Goal: Task Accomplishment & Management: Use online tool/utility

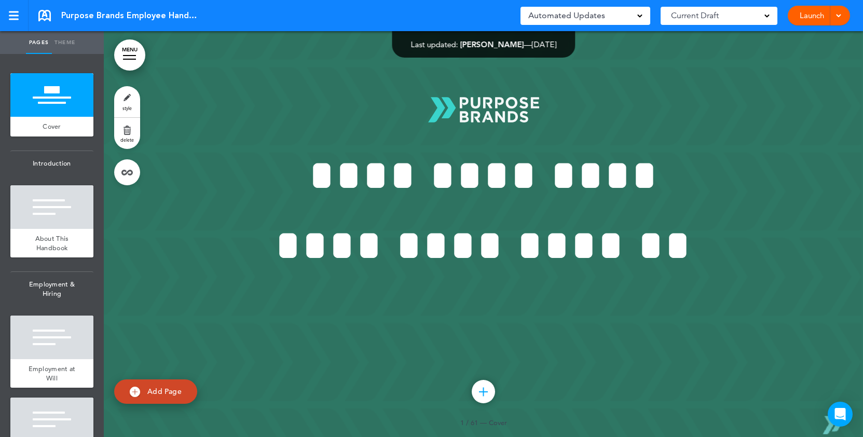
click at [810, 14] on link "Launch" at bounding box center [811, 16] width 33 height 20
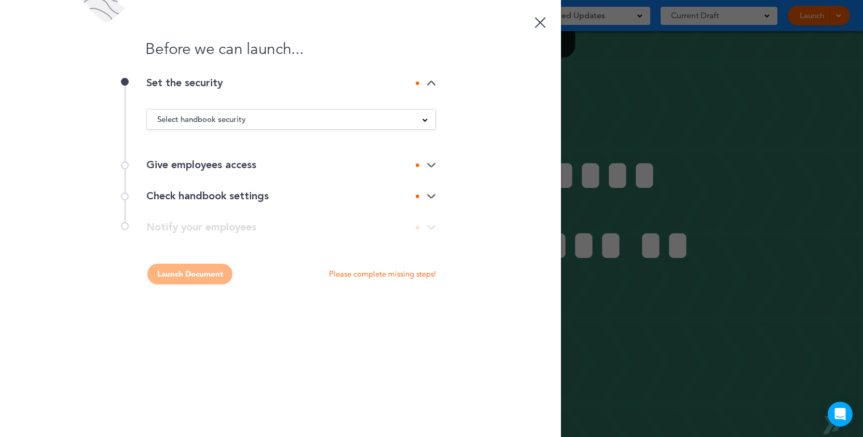
click at [318, 118] on div "Select handbook security" at bounding box center [291, 119] width 288 height 11
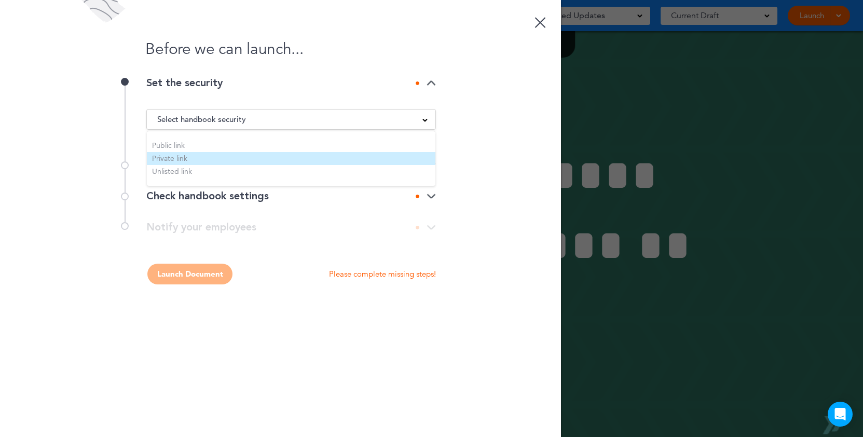
click at [176, 158] on li "Private link" at bounding box center [291, 158] width 288 height 13
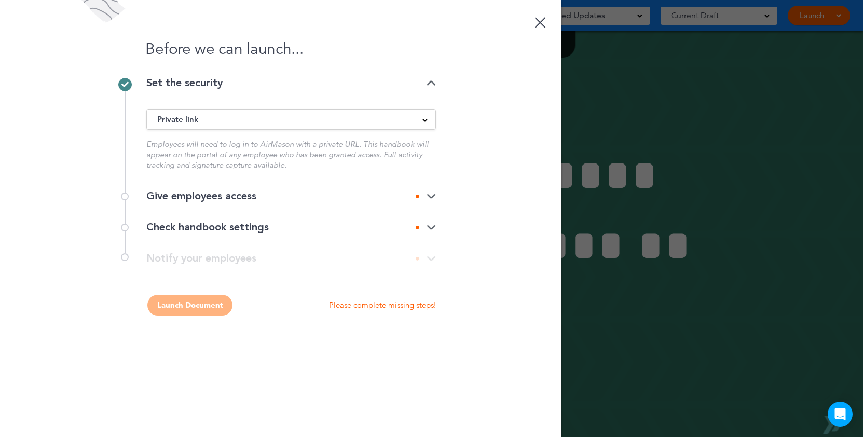
click at [231, 199] on div "Give employees access" at bounding box center [290, 196] width 289 height 10
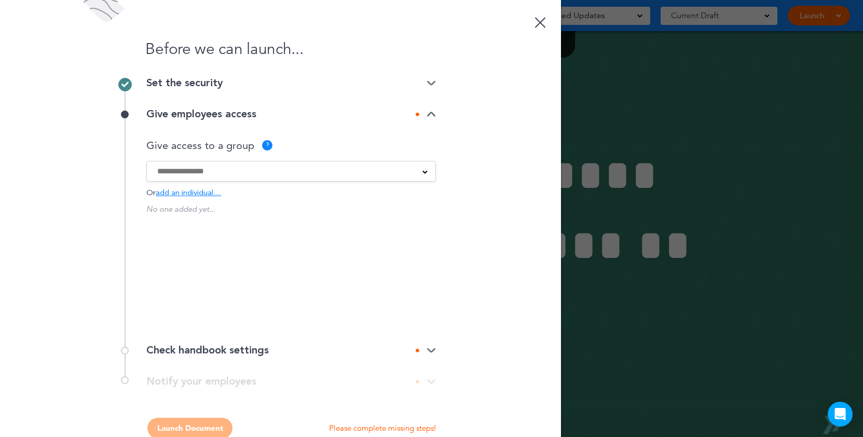
click at [258, 167] on input at bounding box center [284, 170] width 254 height 11
click at [92, 212] on div "Before we can launch... Set the security Private link Public link Private link …" at bounding box center [280, 218] width 561 height 437
click at [256, 351] on div "Check handbook settings" at bounding box center [290, 350] width 289 height 10
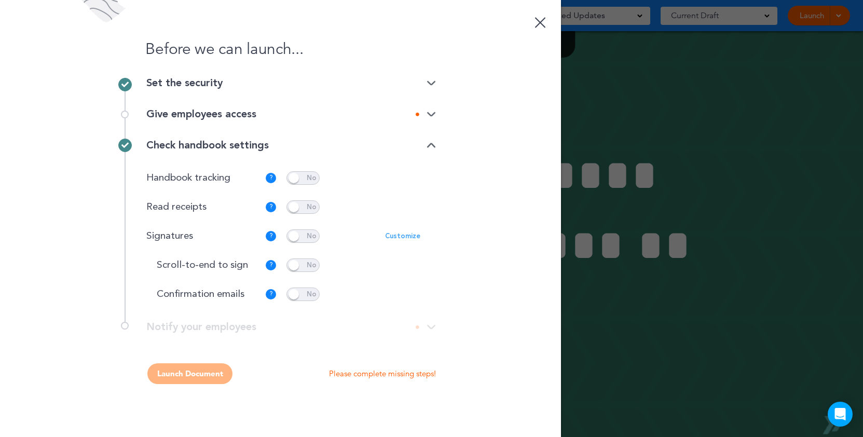
click at [242, 111] on div "Give employees access" at bounding box center [290, 114] width 289 height 10
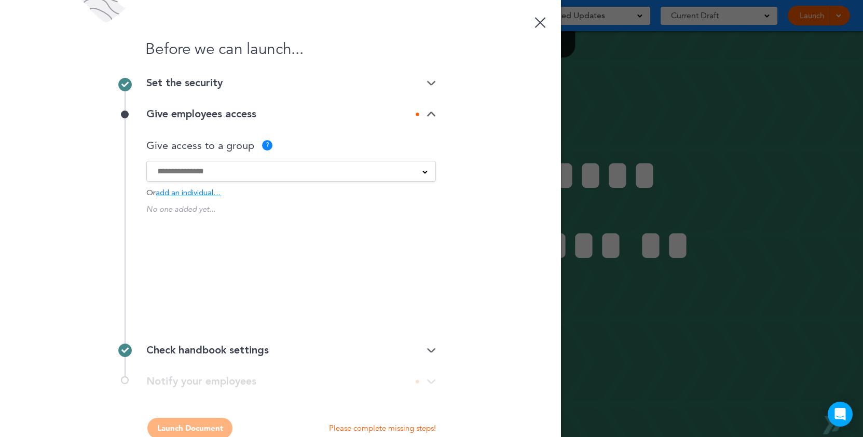
click at [185, 170] on input at bounding box center [284, 170] width 254 height 11
click at [88, 181] on div "Before we can launch... Set the security Private link Public link Private link …" at bounding box center [280, 218] width 561 height 437
click at [182, 191] on span "add an individual…" at bounding box center [188, 193] width 65 height 8
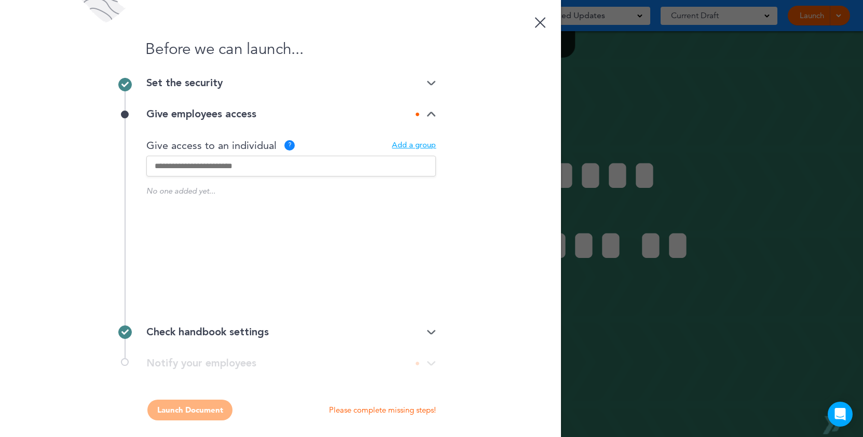
click at [200, 165] on input "text" at bounding box center [290, 166] width 289 height 21
type input "******"
click at [214, 203] on p "[PERSON_NAME]" at bounding box center [247, 202] width 130 height 8
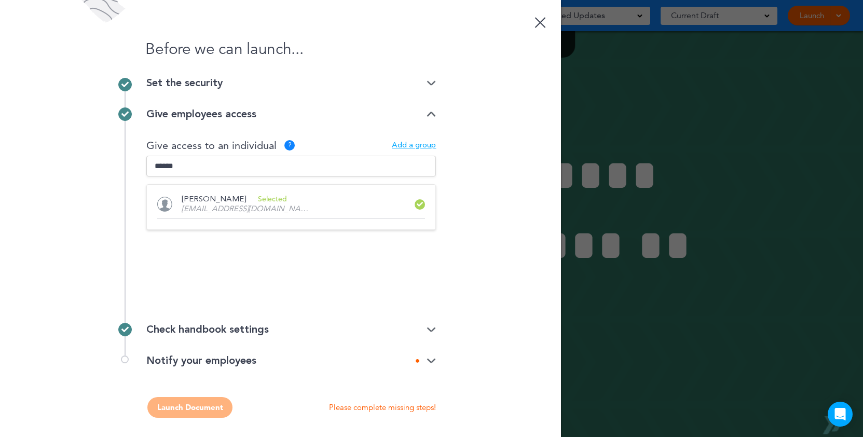
click at [277, 334] on div "Check handbook settings" at bounding box center [290, 329] width 289 height 10
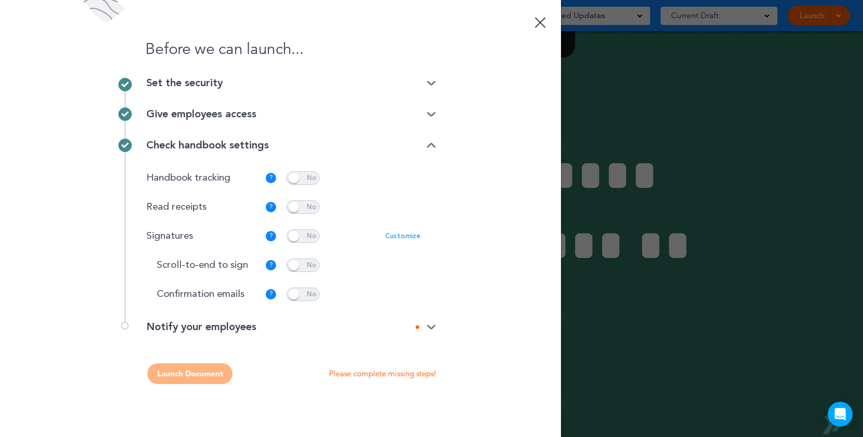
click at [212, 328] on div "Notify your employees" at bounding box center [290, 327] width 289 height 10
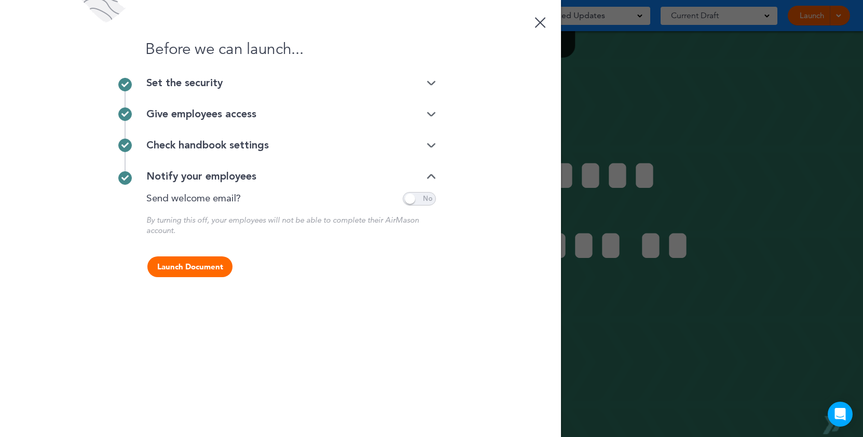
click at [419, 196] on span at bounding box center [419, 198] width 33 height 13
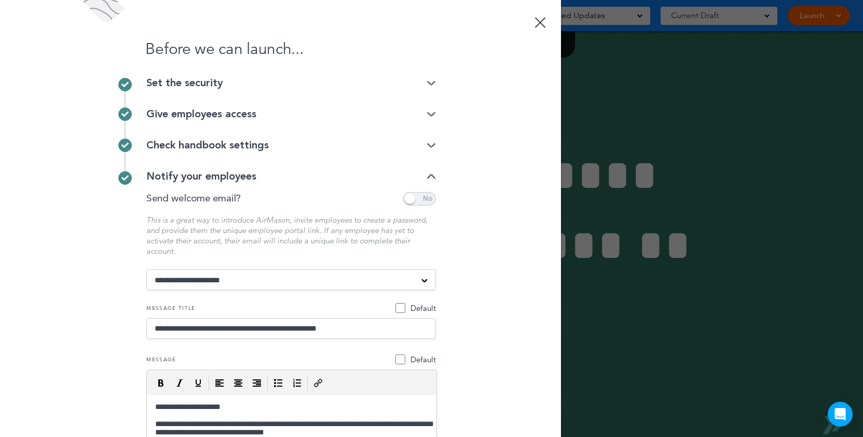
click at [419, 197] on span at bounding box center [419, 198] width 33 height 13
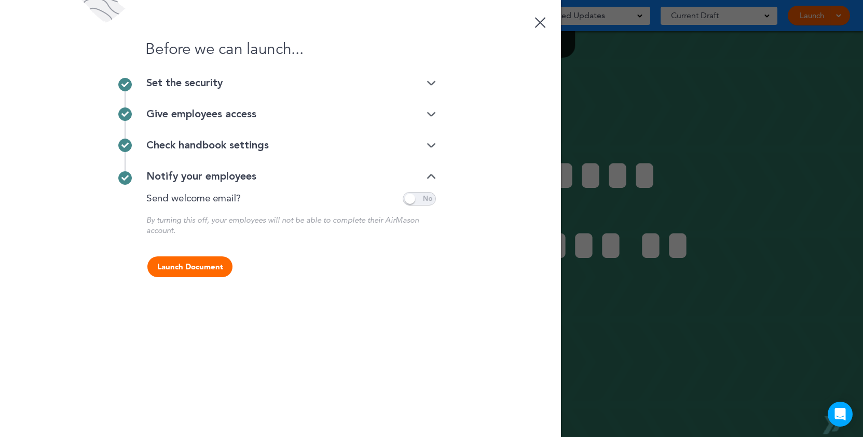
click at [224, 115] on div "Give employees access" at bounding box center [290, 114] width 289 height 10
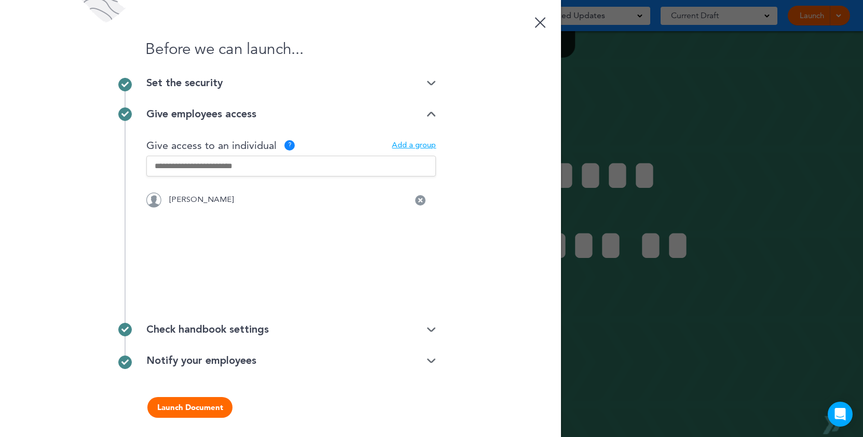
click at [194, 415] on button "Launch Document" at bounding box center [189, 407] width 85 height 21
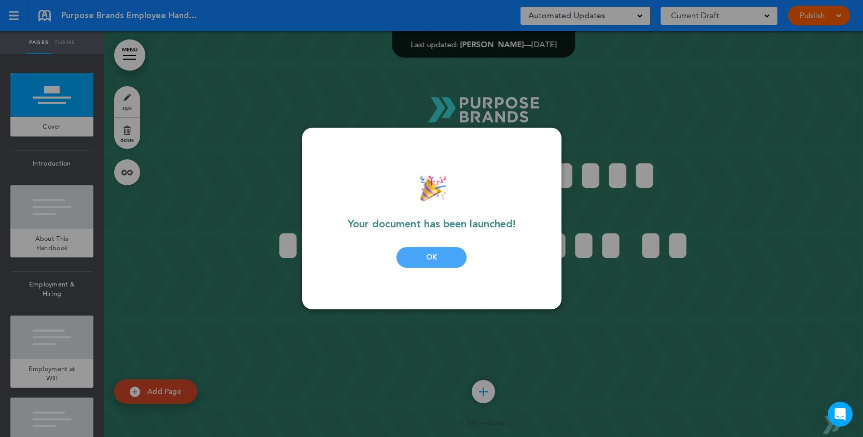
click at [435, 259] on div "OK" at bounding box center [431, 257] width 70 height 21
